Goal: Find specific page/section: Find specific page/section

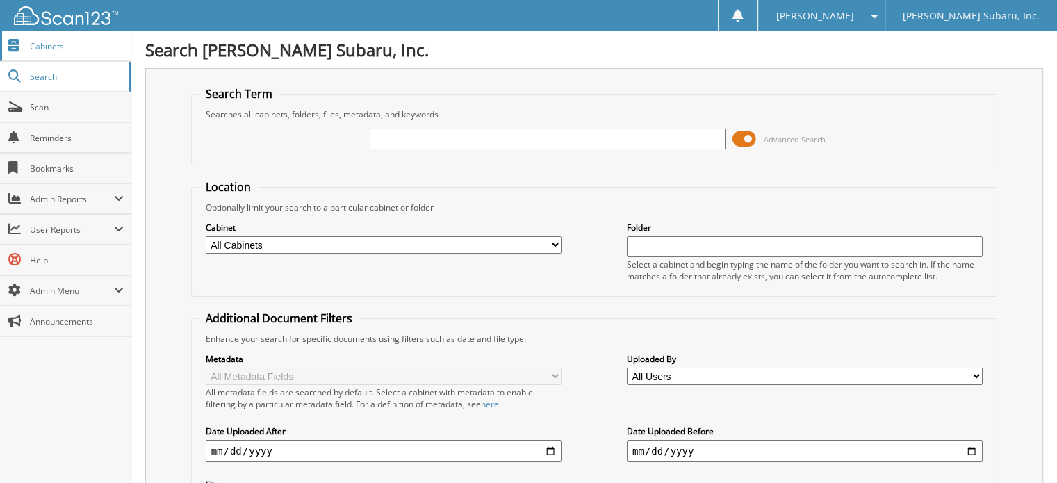
click at [59, 51] on span "Cabinets" at bounding box center [77, 46] width 94 height 12
type input "s"
type input "562S"
click at [748, 138] on span at bounding box center [744, 139] width 24 height 21
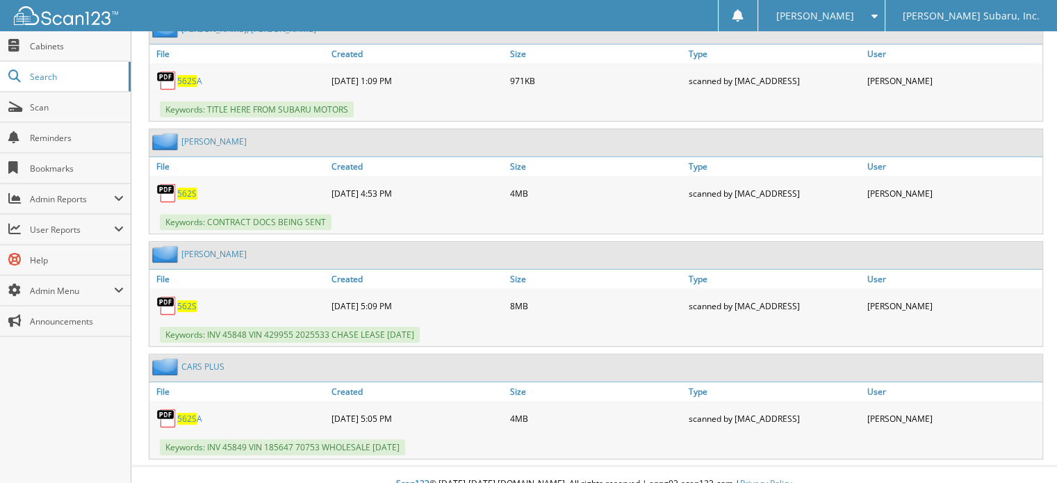
scroll to position [506, 0]
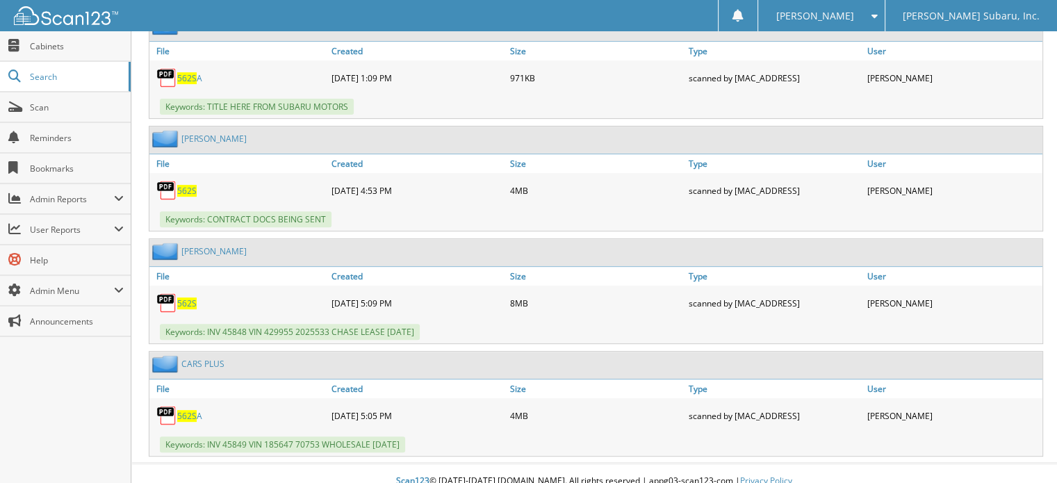
click at [190, 297] on span "562S" at bounding box center [186, 303] width 19 height 12
click at [228, 245] on link "[PERSON_NAME]" at bounding box center [213, 251] width 65 height 12
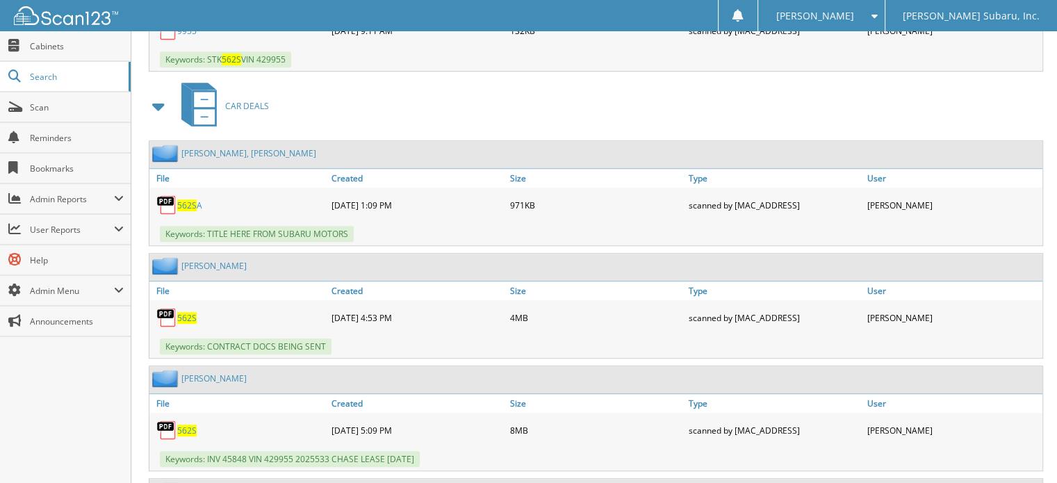
scroll to position [764, 0]
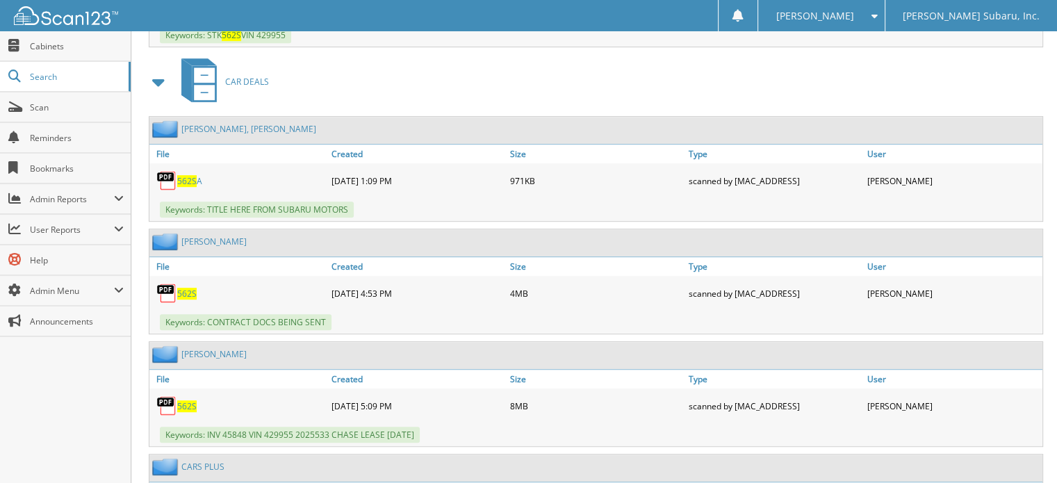
click at [188, 175] on span "562S" at bounding box center [186, 181] width 19 height 12
click at [214, 123] on link "VINAY, ALAN" at bounding box center [248, 129] width 135 height 12
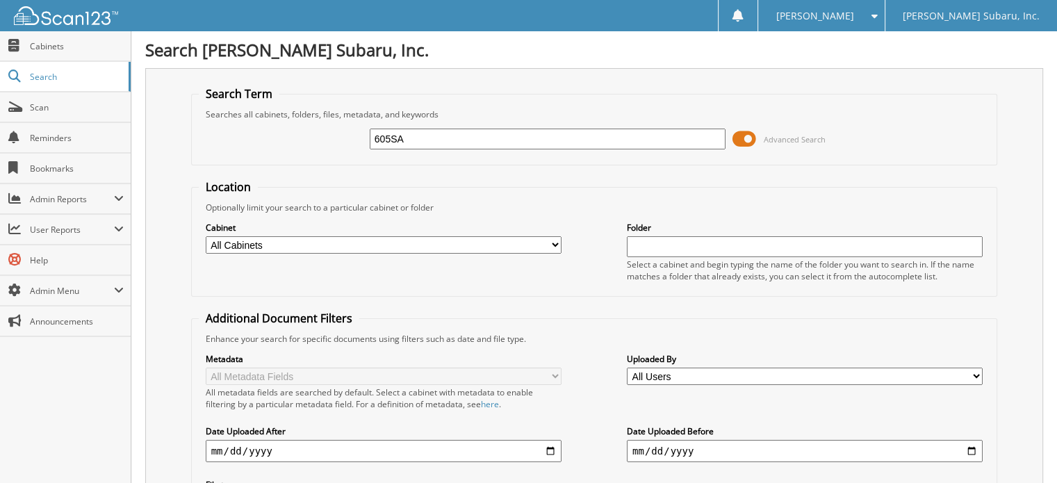
type input "605SA"
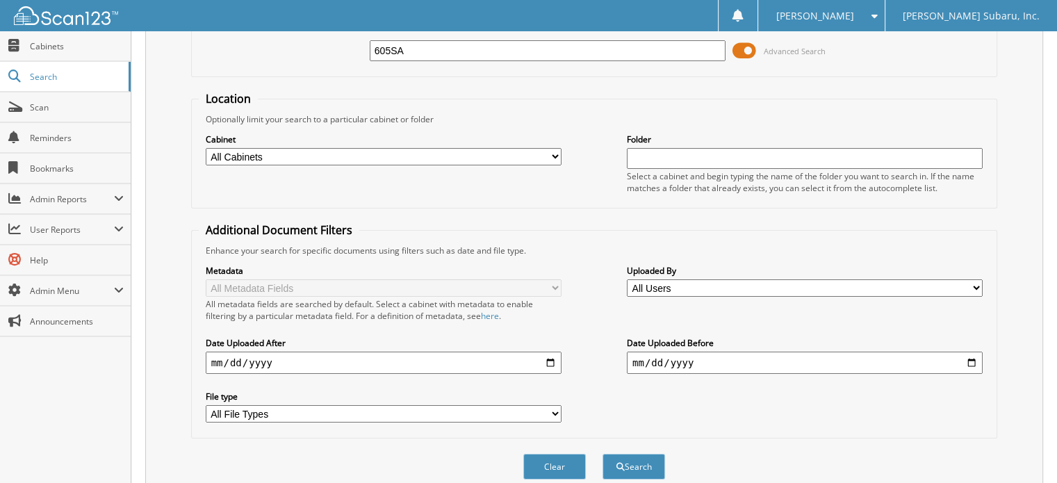
scroll to position [77, 0]
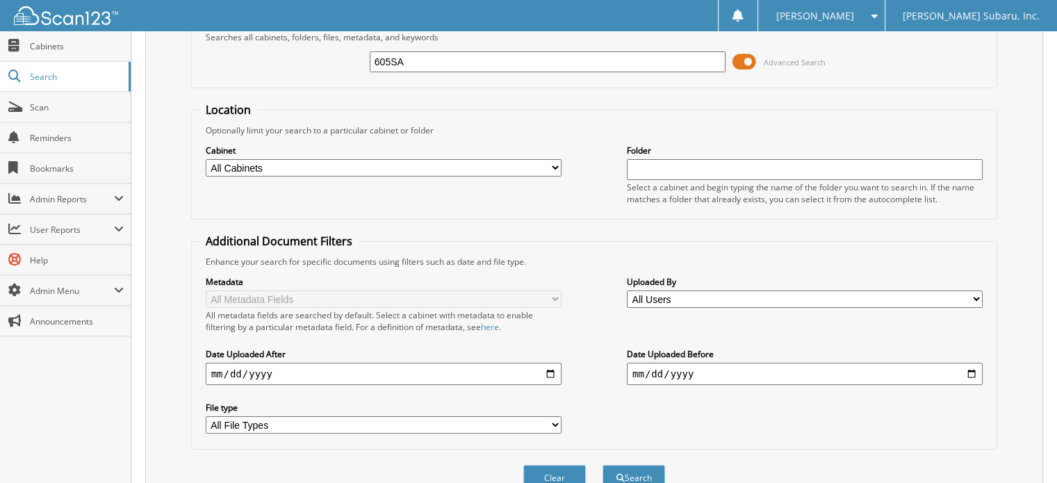
click at [421, 52] on input "605SA" at bounding box center [548, 61] width 356 height 21
type input "605S"
click at [602, 465] on button "Search" at bounding box center [633, 478] width 63 height 26
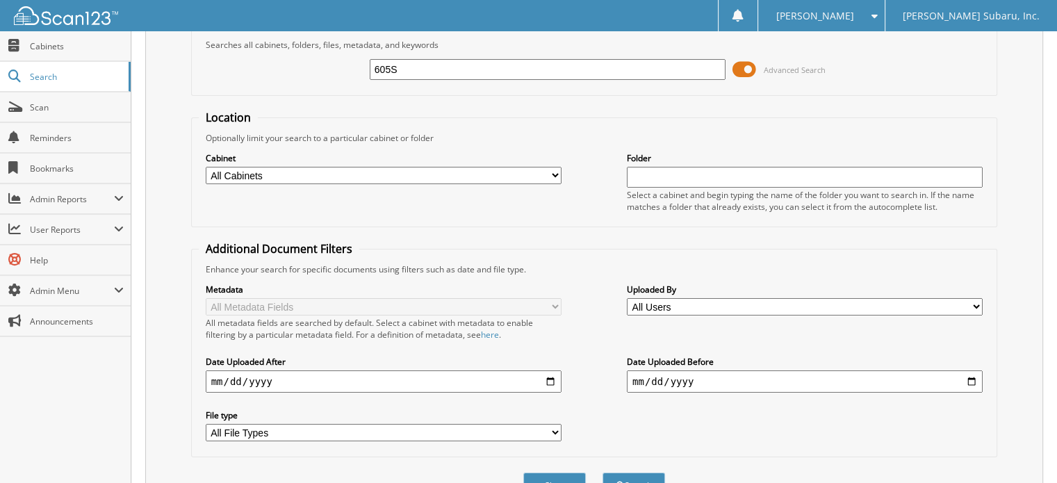
click at [736, 65] on span at bounding box center [744, 69] width 24 height 21
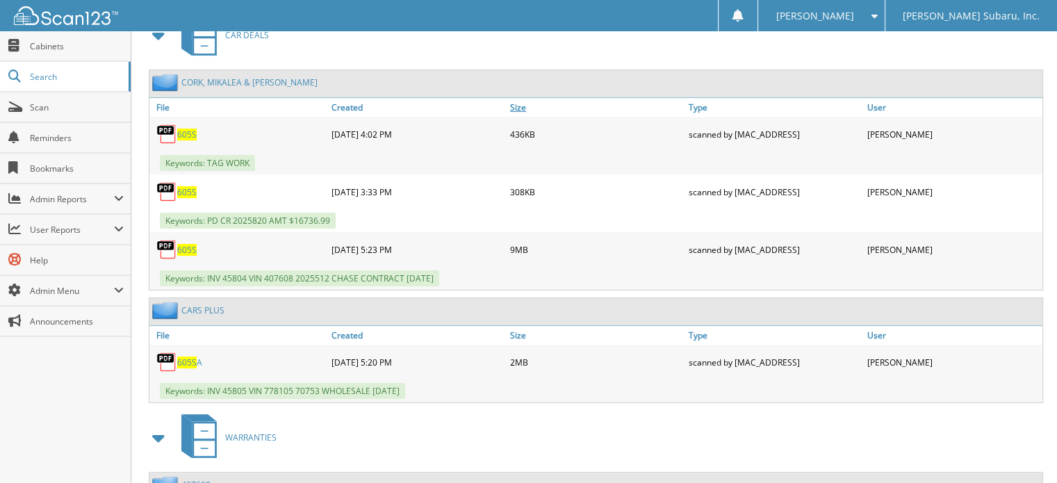
scroll to position [223, 0]
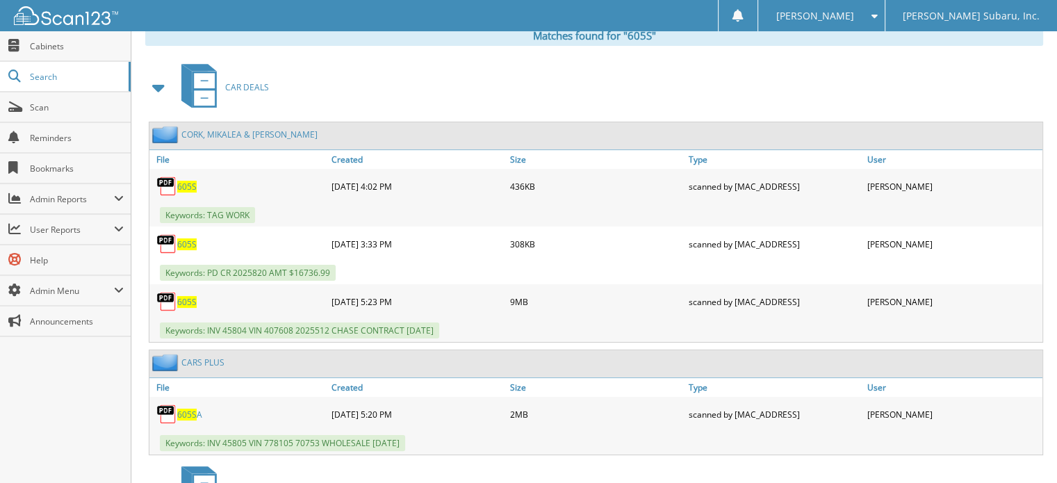
click at [239, 133] on link "CORK, MIKALEA & [PERSON_NAME]" at bounding box center [249, 135] width 136 height 12
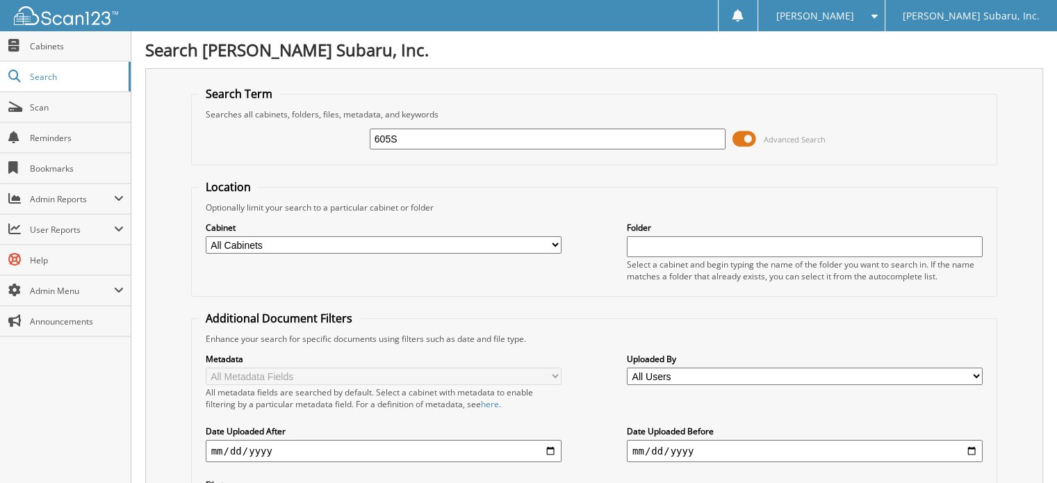
click at [443, 138] on input "605S" at bounding box center [548, 139] width 356 height 21
type input "625S"
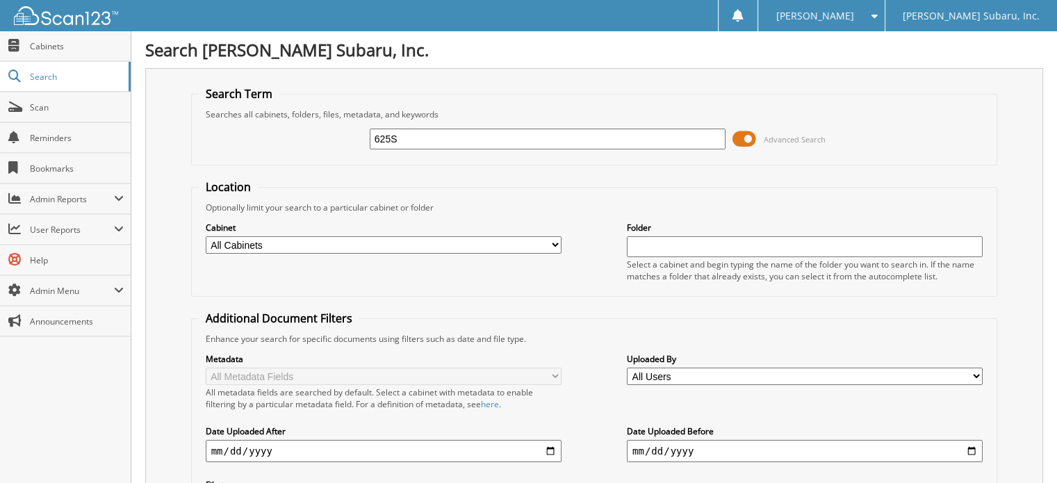
click at [745, 140] on span at bounding box center [744, 139] width 24 height 21
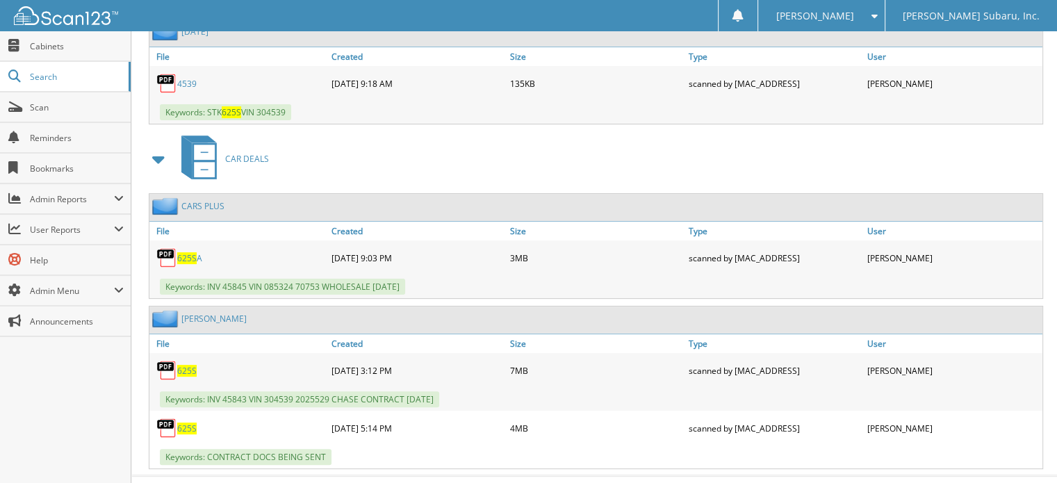
scroll to position [342, 0]
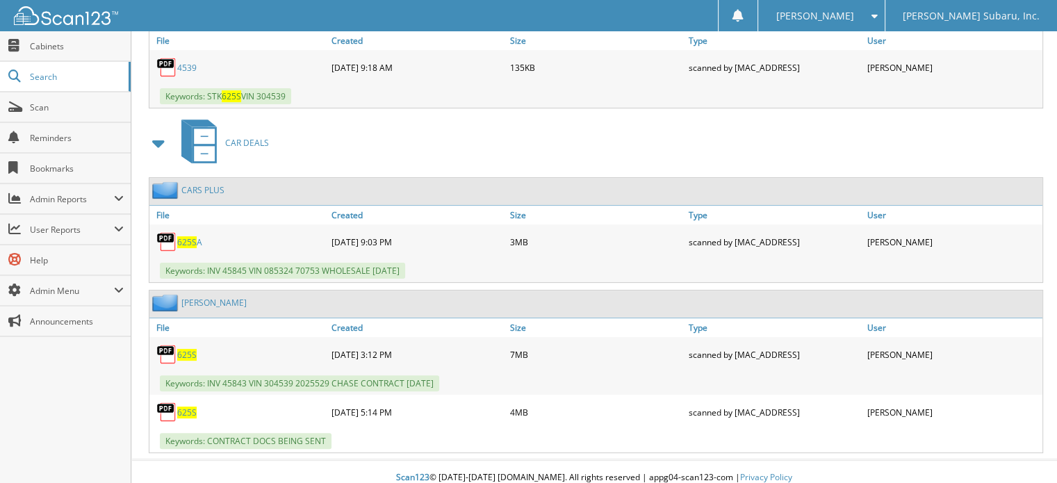
click at [238, 297] on link "KATZMAN, JOSEPH" at bounding box center [213, 303] width 65 height 12
